Goal: Transaction & Acquisition: Purchase product/service

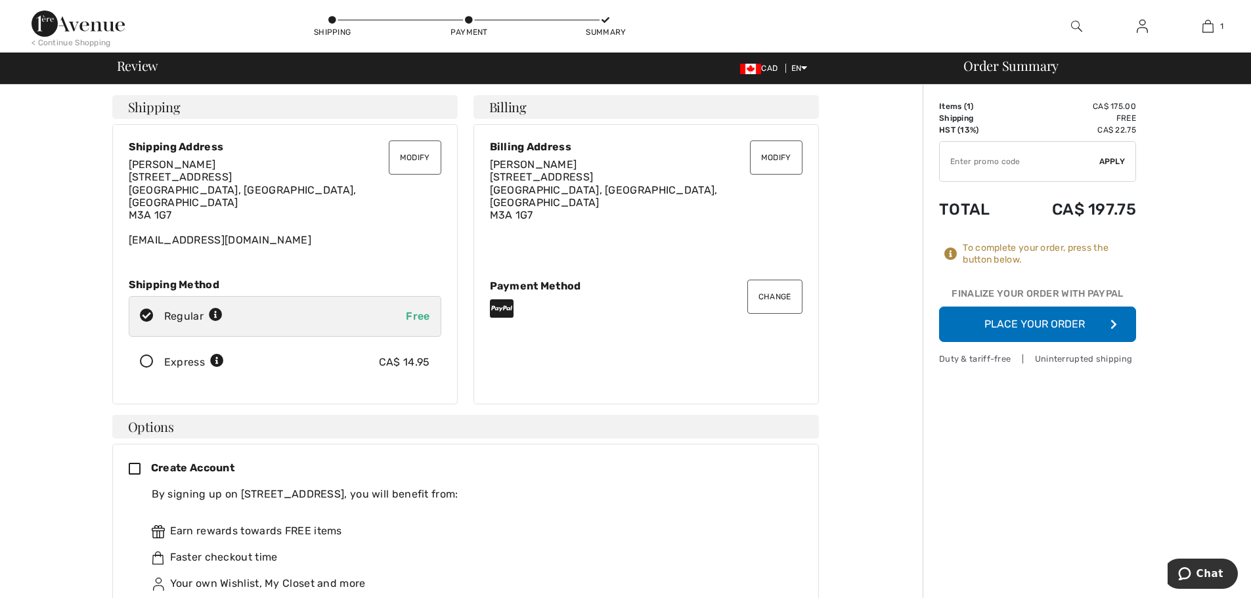
click at [1018, 324] on button "Place Your Order" at bounding box center [1037, 324] width 197 height 35
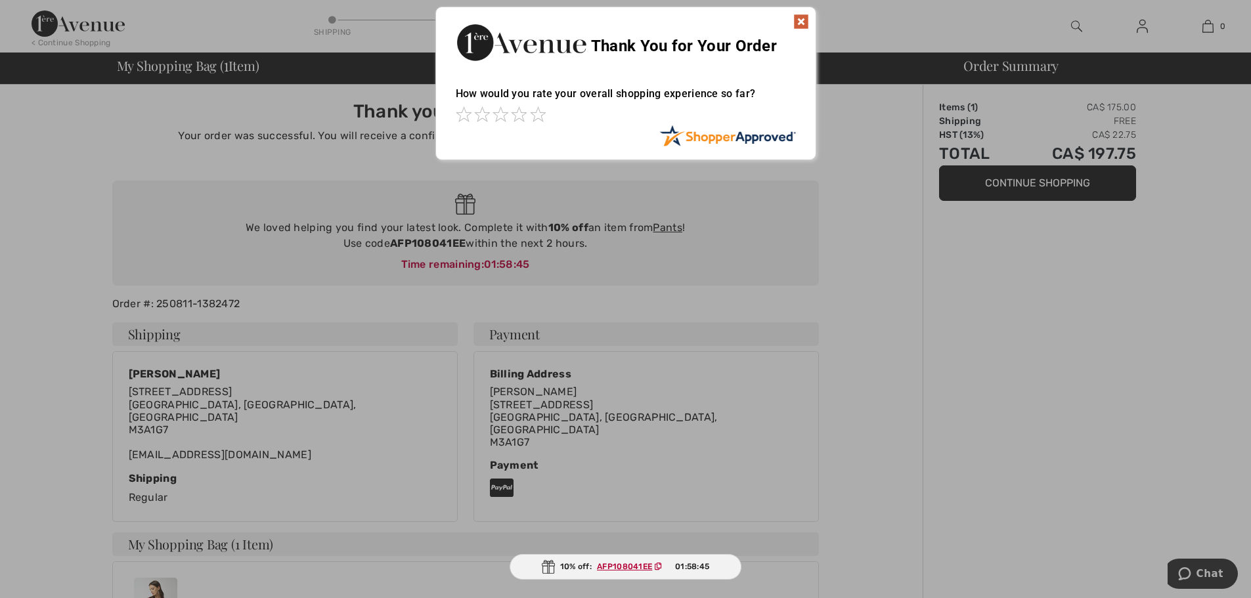
click at [798, 18] on img at bounding box center [801, 22] width 16 height 16
